Goal: Information Seeking & Learning: Learn about a topic

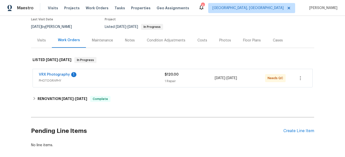
scroll to position [48, 0]
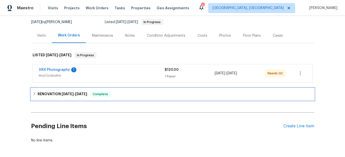
click at [40, 93] on h6 "RENOVATION 7/1/25 - 7/10/25" at bounding box center [63, 94] width 50 height 6
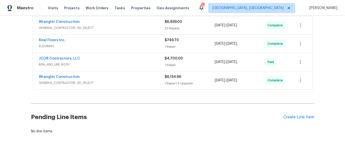
scroll to position [165, 0]
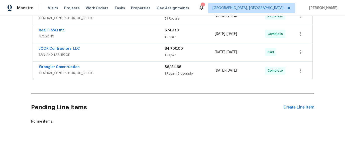
click at [123, 72] on span "GENERAL_CONTRACTOR, OD_SELECT" at bounding box center [102, 72] width 126 height 5
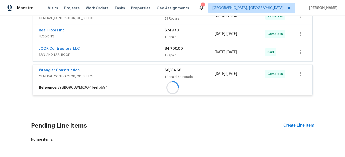
click at [120, 52] on div "JCOR Contractors, LLC" at bounding box center [102, 49] width 126 height 6
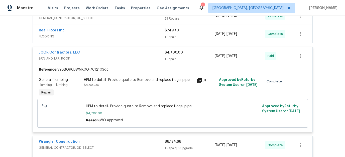
click at [117, 38] on span "FLOORING" at bounding box center [102, 36] width 126 height 5
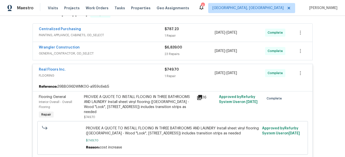
scroll to position [128, 0]
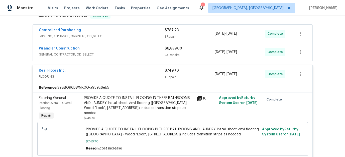
click at [113, 49] on div "Wrangler Construction" at bounding box center [102, 49] width 126 height 6
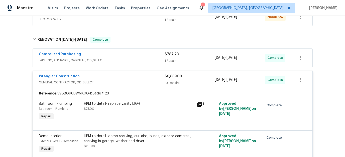
scroll to position [100, 0]
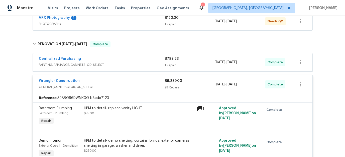
click at [109, 60] on div "Centralized Purchasing" at bounding box center [102, 59] width 126 height 6
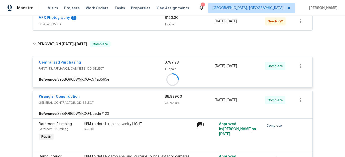
click at [110, 21] on span "PHOTOGRAPHY" at bounding box center [102, 23] width 126 height 5
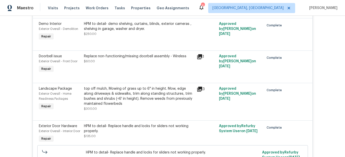
scroll to position [312, 0]
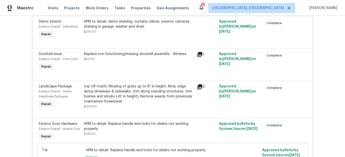
click at [196, 81] on div "Landscape Package Exterior Overall - Home Readiness Packages Repair top off mul…" at bounding box center [173, 98] width 280 height 37
click at [198, 88] on icon at bounding box center [200, 87] width 6 height 6
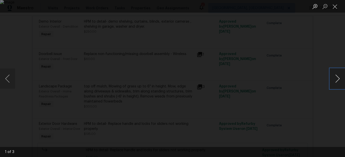
click at [337, 78] on button "Next image" at bounding box center [337, 78] width 15 height 20
click at [304, 96] on div "Lightbox" at bounding box center [172, 78] width 345 height 157
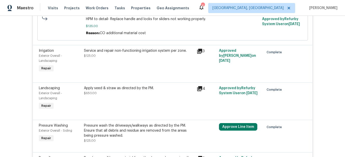
scroll to position [446, 0]
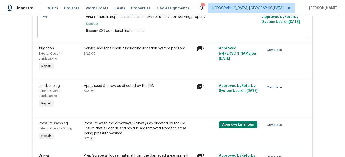
click at [201, 89] on icon at bounding box center [199, 86] width 5 height 5
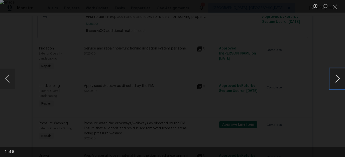
click at [334, 83] on button "Next image" at bounding box center [337, 78] width 15 height 20
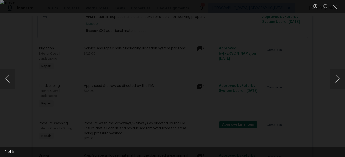
click at [318, 96] on div "Lightbox" at bounding box center [172, 78] width 345 height 157
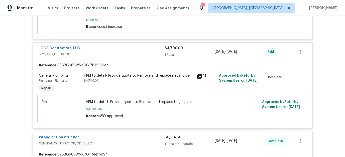
scroll to position [1355, 0]
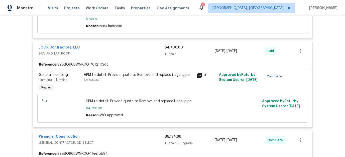
click at [197, 78] on icon at bounding box center [200, 75] width 6 height 6
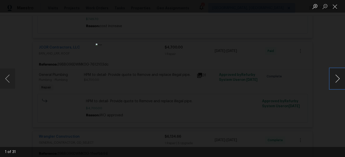
click at [335, 80] on button "Next image" at bounding box center [337, 78] width 15 height 20
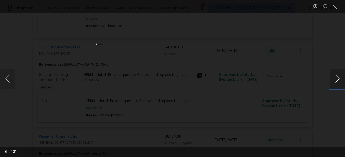
click at [335, 80] on button "Next image" at bounding box center [337, 78] width 15 height 20
click at [335, 81] on button "Next image" at bounding box center [337, 78] width 15 height 20
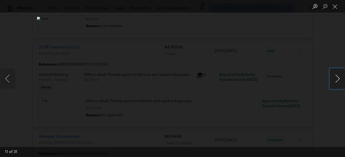
click at [335, 81] on button "Next image" at bounding box center [337, 78] width 15 height 20
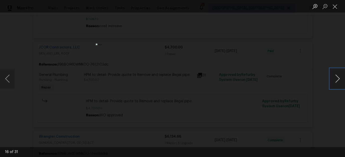
click at [335, 81] on button "Next image" at bounding box center [337, 78] width 15 height 20
click at [336, 81] on button "Next image" at bounding box center [337, 78] width 15 height 20
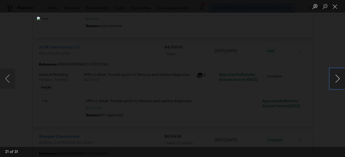
click at [336, 81] on button "Next image" at bounding box center [337, 78] width 15 height 20
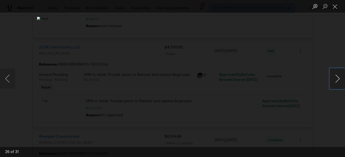
click at [336, 81] on button "Next image" at bounding box center [337, 78] width 15 height 20
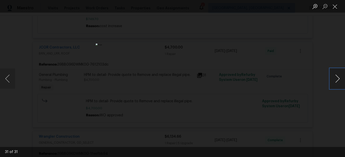
click at [336, 81] on button "Next image" at bounding box center [337, 78] width 15 height 20
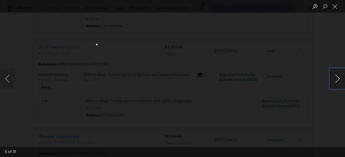
click at [336, 81] on button "Next image" at bounding box center [337, 78] width 15 height 20
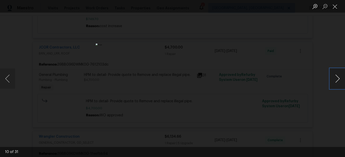
click at [336, 81] on button "Next image" at bounding box center [337, 78] width 15 height 20
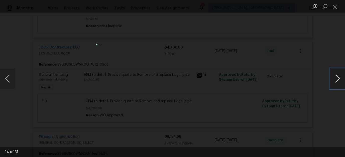
click at [336, 81] on button "Next image" at bounding box center [337, 78] width 15 height 20
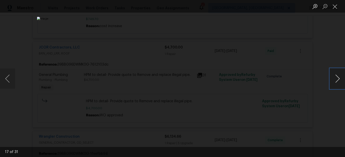
click at [336, 81] on button "Next image" at bounding box center [337, 78] width 15 height 20
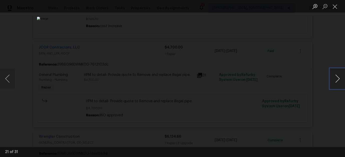
click at [336, 81] on button "Next image" at bounding box center [337, 78] width 15 height 20
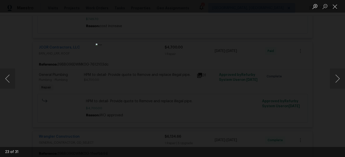
click at [319, 85] on div "Lightbox" at bounding box center [172, 78] width 345 height 157
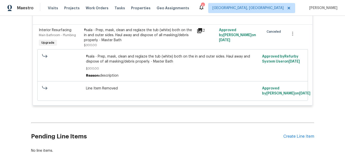
scroll to position [2118, 0]
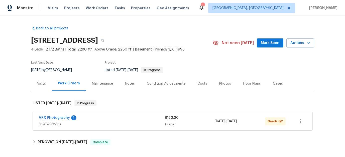
drag, startPoint x: 71, startPoint y: 68, endPoint x: 52, endPoint y: 68, distance: 19.3
click at [52, 68] on div "[DATE] by [PERSON_NAME]" at bounding box center [54, 70] width 47 height 6
copy div "[PERSON_NAME]"
